Goal: Information Seeking & Learning: Learn about a topic

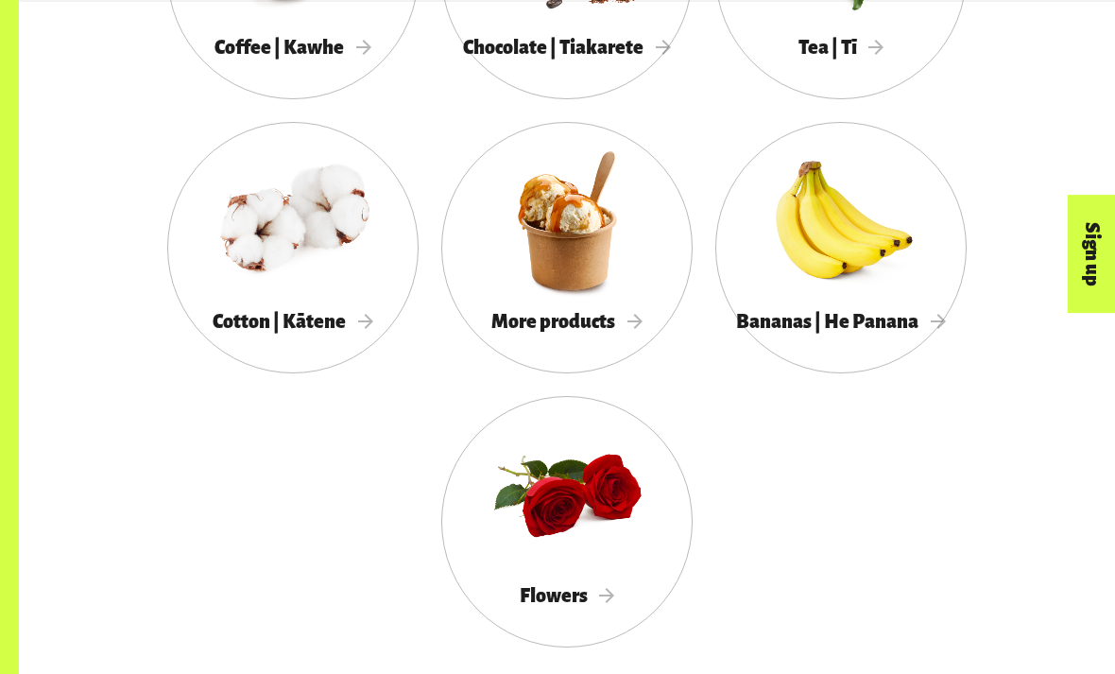
scroll to position [1725, 0]
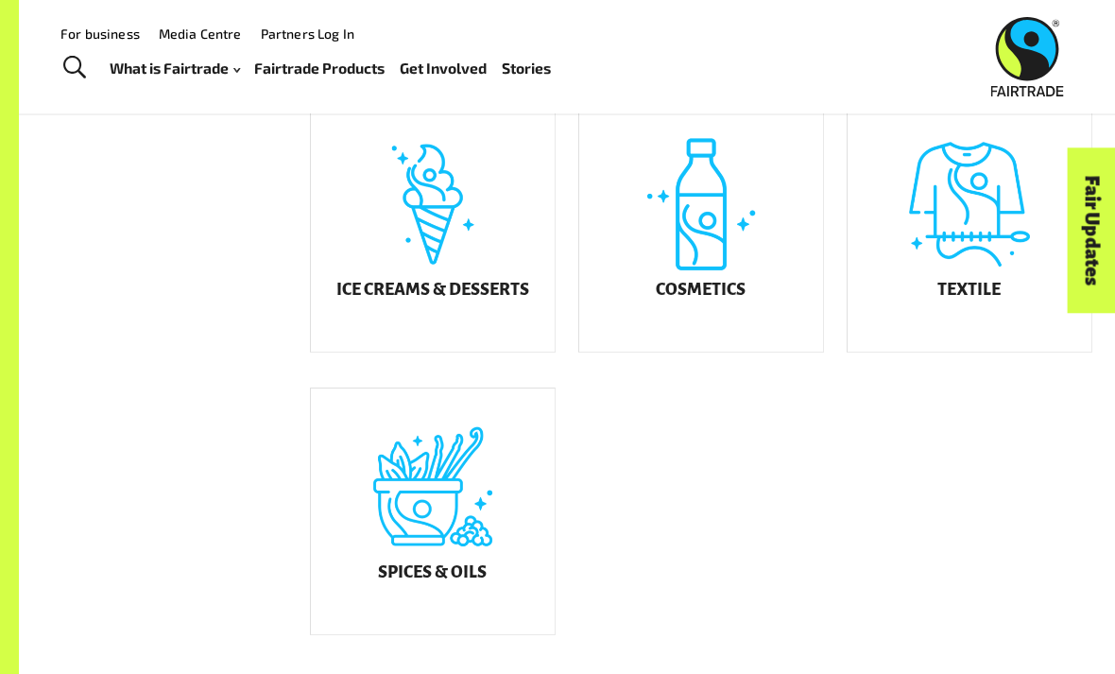
scroll to position [985, 0]
click at [991, 314] on div "Fair Updates" at bounding box center [984, 290] width 165 height 48
click at [986, 294] on h5 "Textile" at bounding box center [968, 291] width 63 height 19
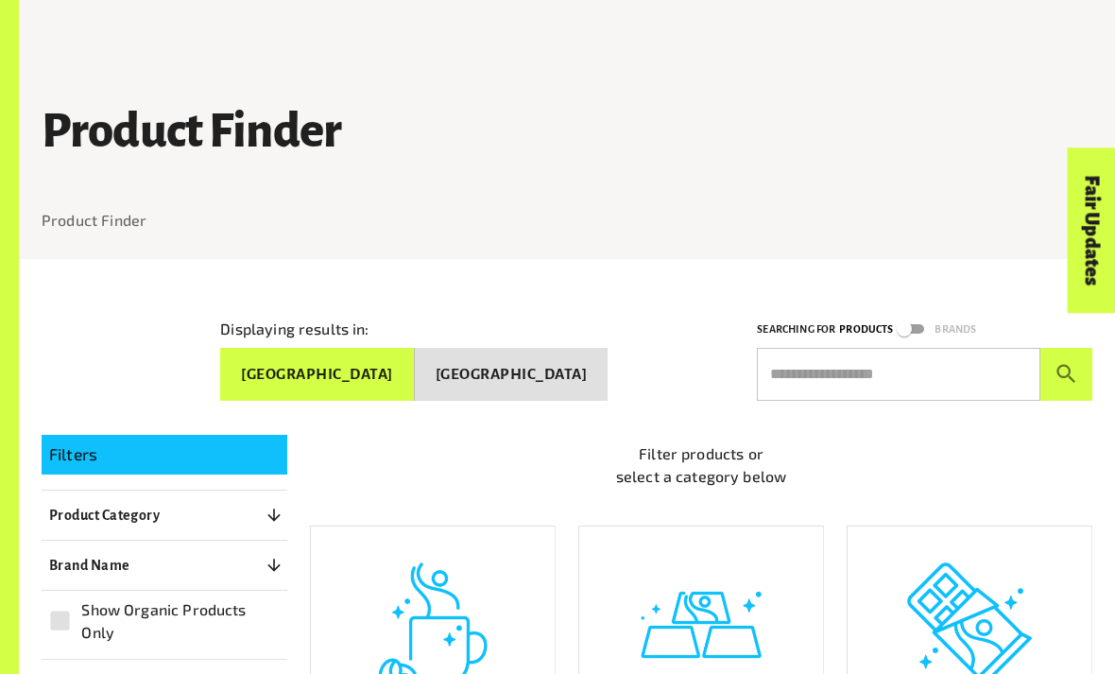
scroll to position [397, 0]
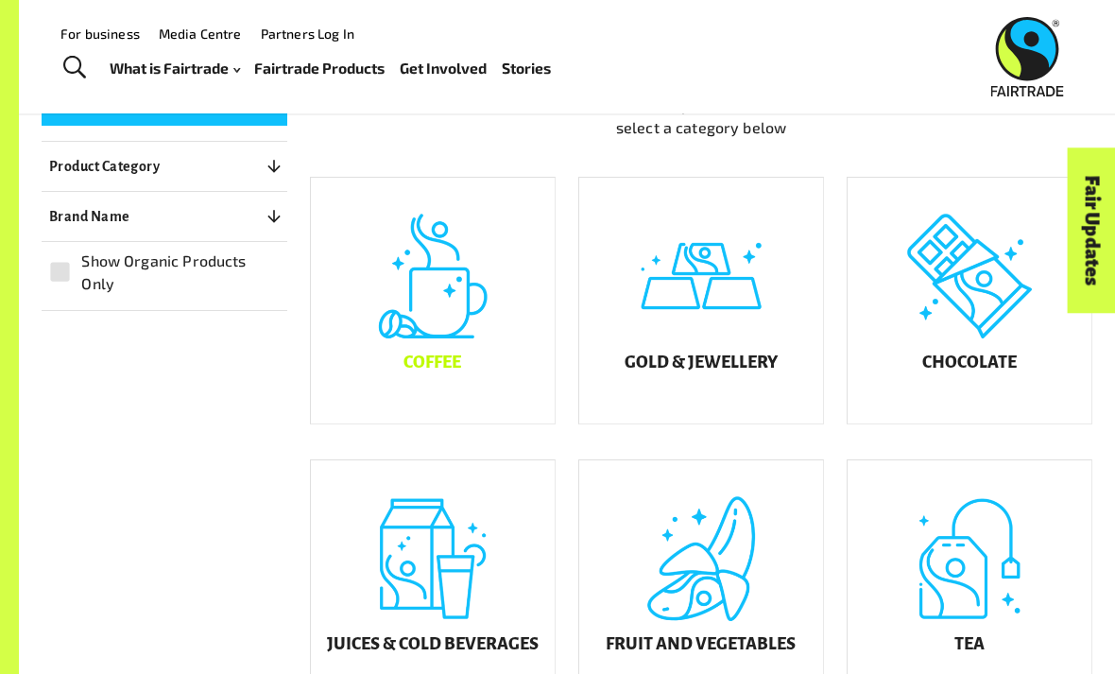
click at [446, 352] on div "Coffee" at bounding box center [433, 301] width 244 height 246
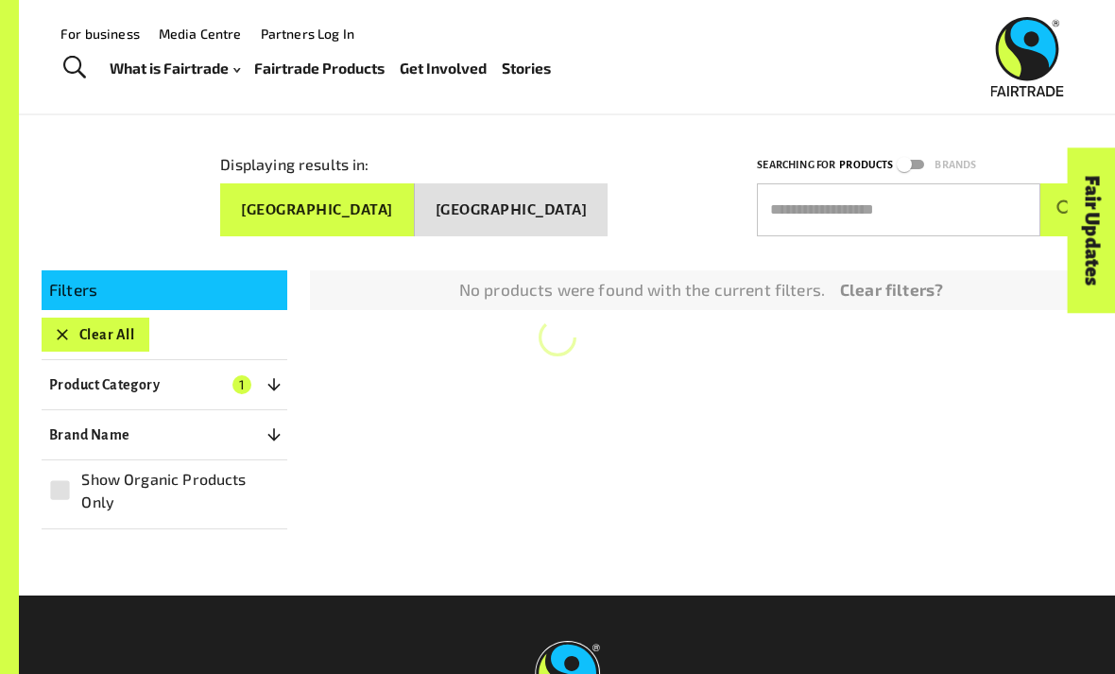
scroll to position [163, 0]
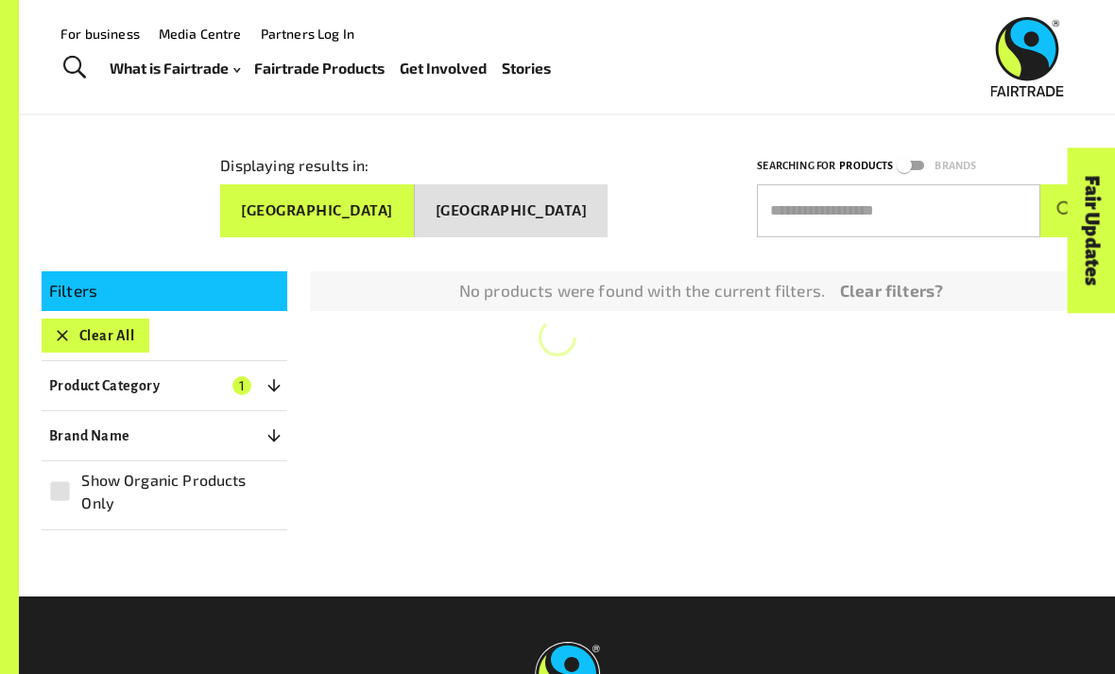
click at [49, 377] on p "Product Category" at bounding box center [104, 385] width 111 height 23
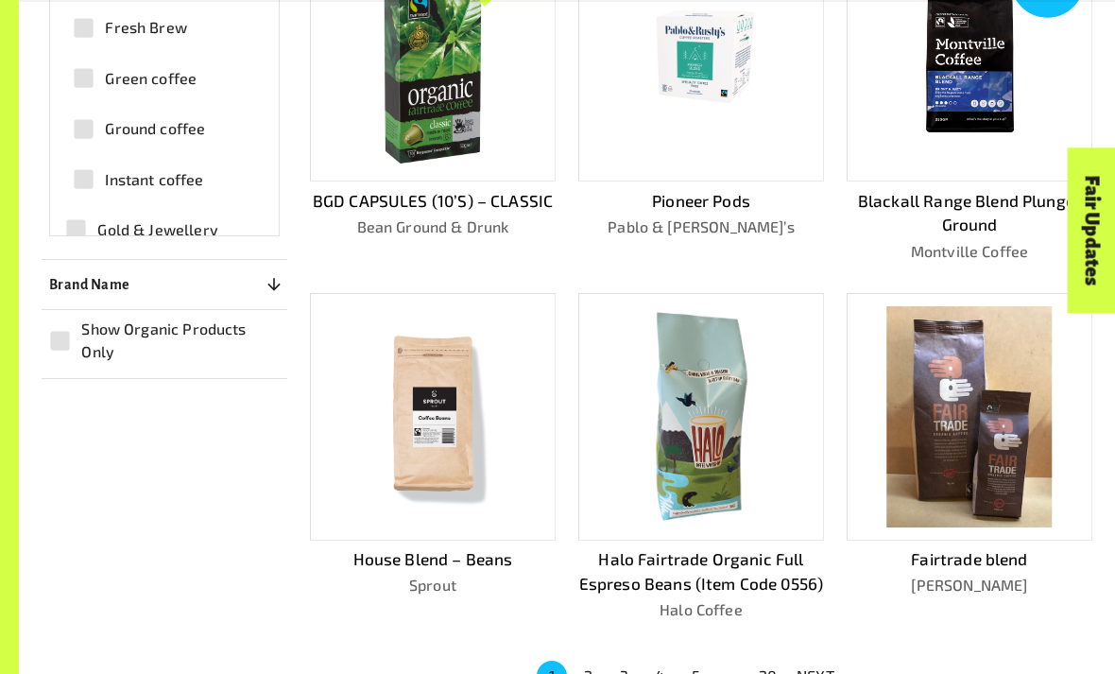
scroll to position [940, 0]
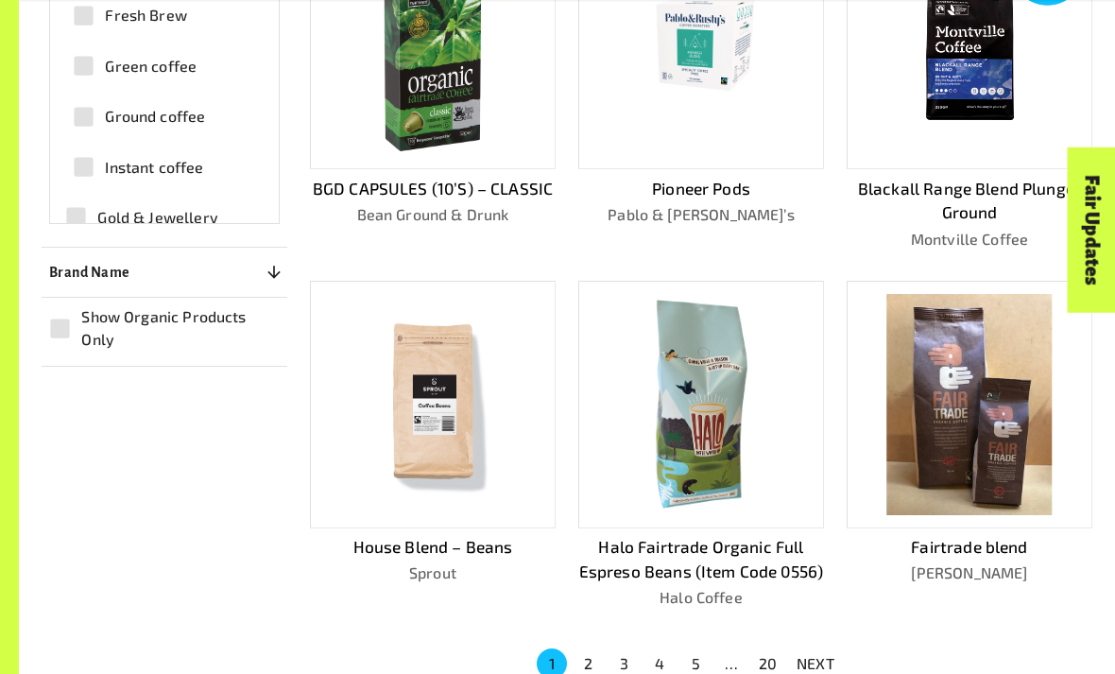
click at [586, 658] on button "2" at bounding box center [588, 664] width 30 height 30
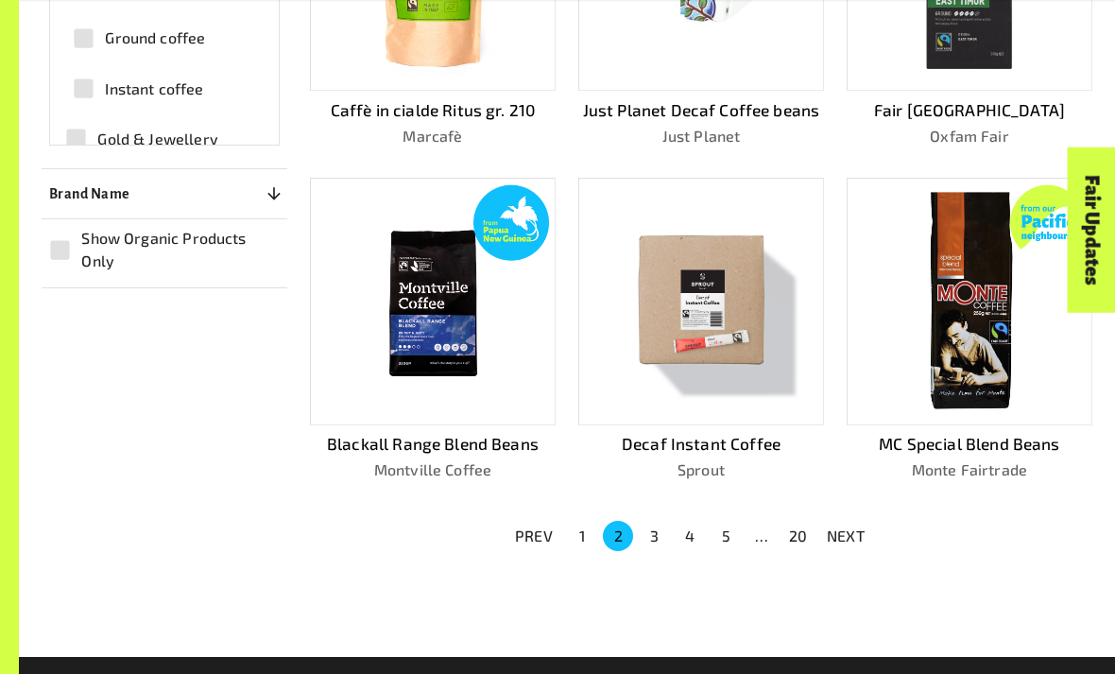
scroll to position [1021, 0]
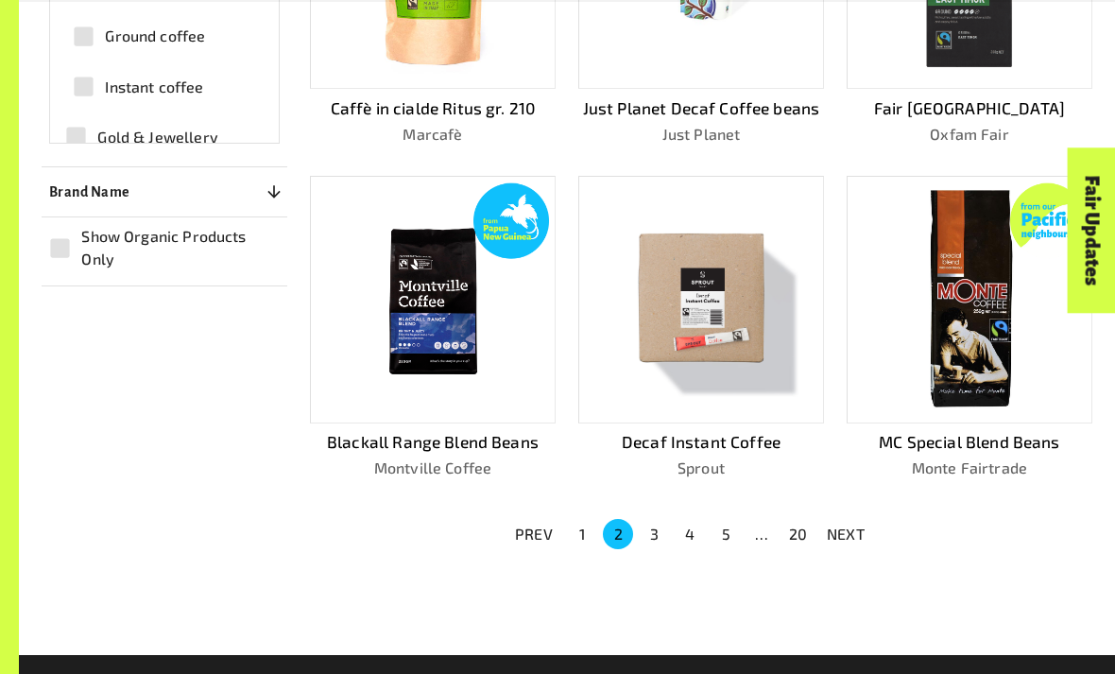
click at [618, 522] on button "2" at bounding box center [618, 534] width 30 height 30
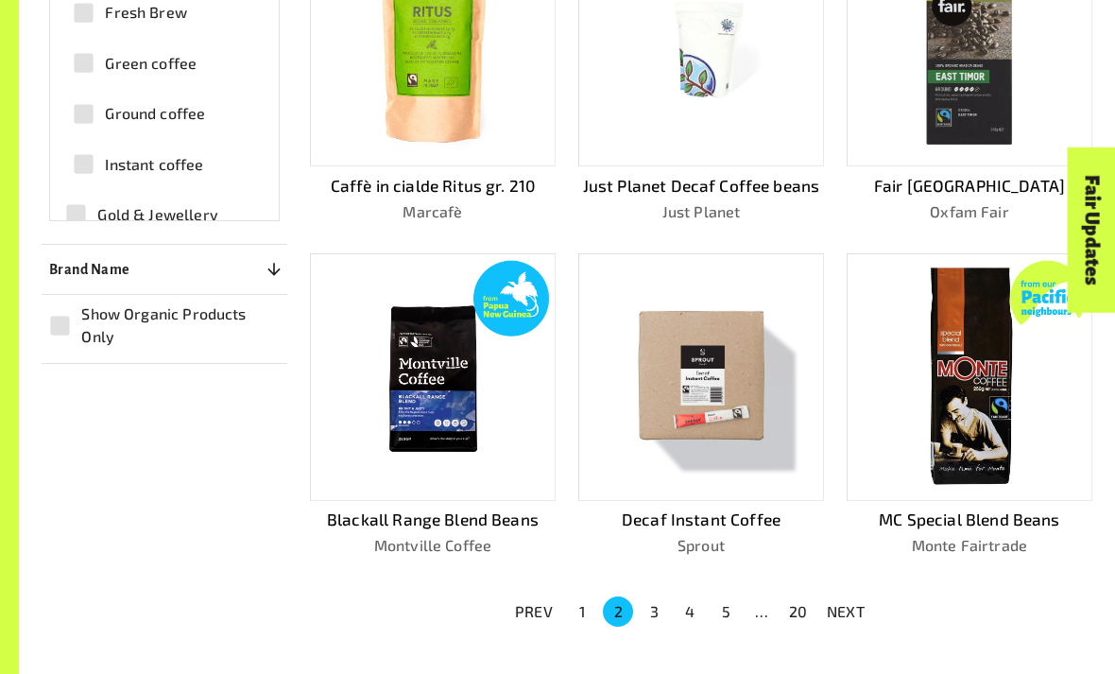
scroll to position [944, 0]
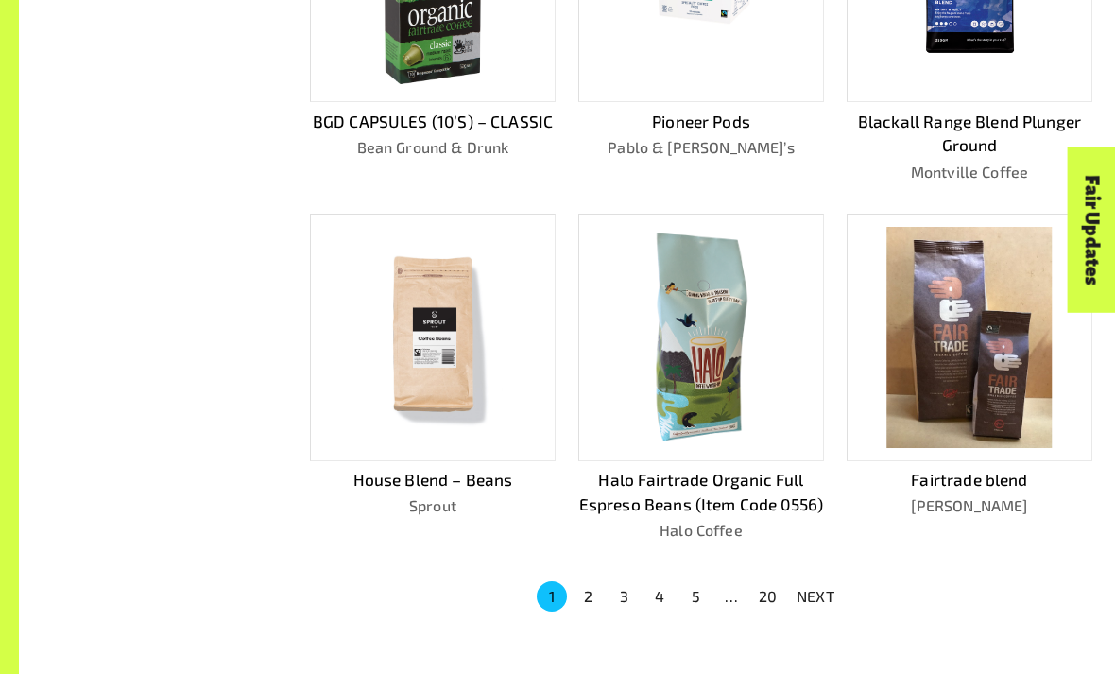
scroll to position [1008, 0]
click at [589, 581] on button "2" at bounding box center [588, 596] width 30 height 30
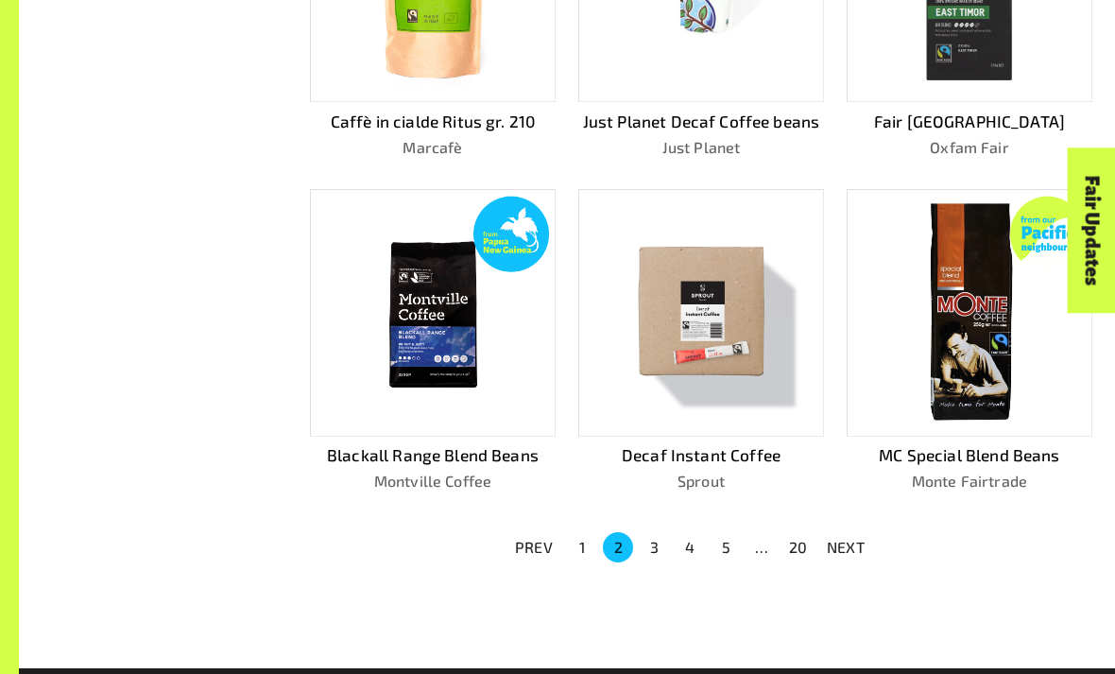
click at [738, 347] on img at bounding box center [701, 312] width 219 height 219
